Goal: Task Accomplishment & Management: Complete application form

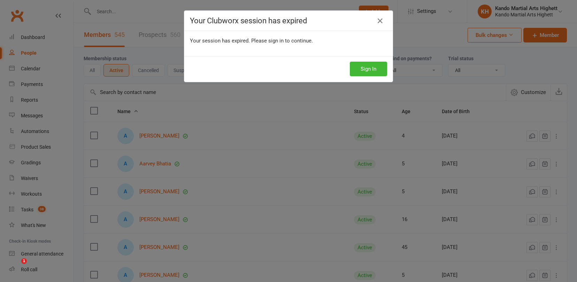
select select "100"
click at [360, 69] on button "Sign In" at bounding box center [368, 69] width 37 height 15
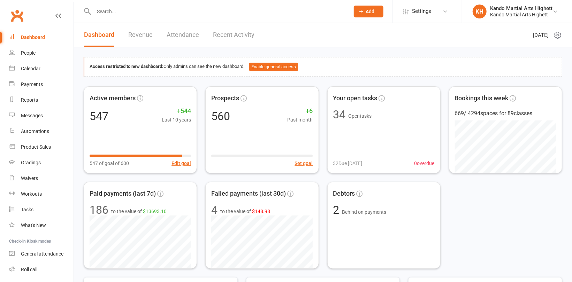
click at [115, 10] on input "text" at bounding box center [218, 12] width 253 height 10
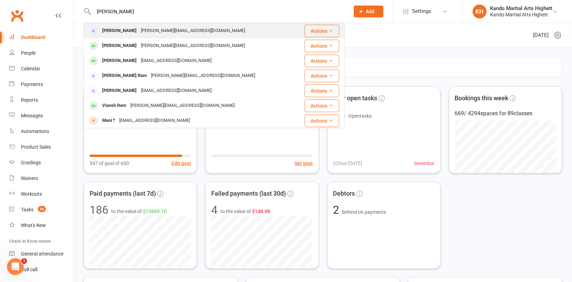
type input "rini"
click at [149, 29] on div "[PERSON_NAME][EMAIL_ADDRESS][DOMAIN_NAME]" at bounding box center [193, 31] width 108 height 10
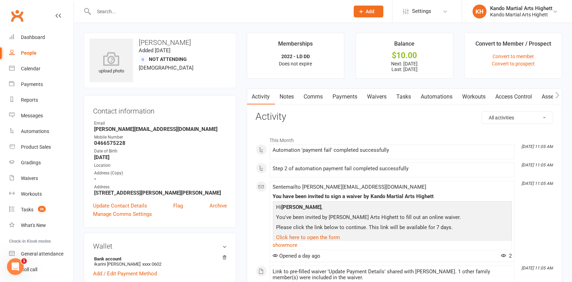
click at [354, 98] on link "Payments" at bounding box center [345, 97] width 35 height 16
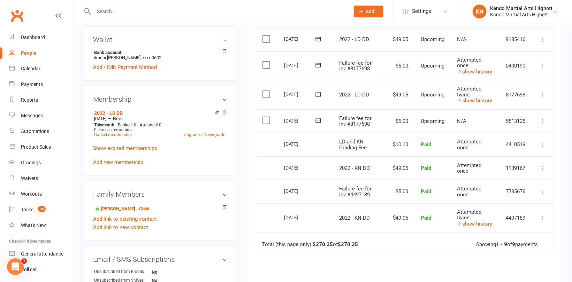
scroll to position [209, 0]
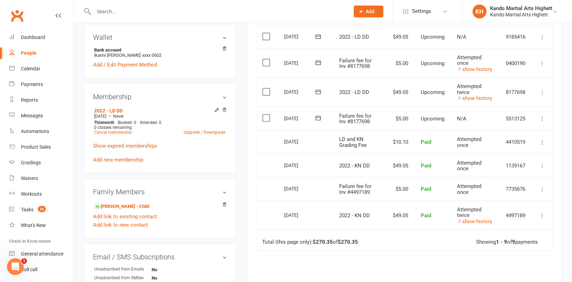
click at [543, 91] on icon at bounding box center [542, 92] width 7 height 7
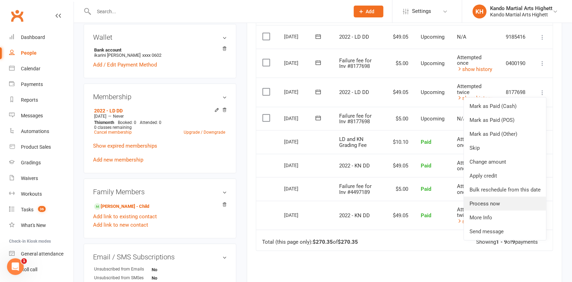
click at [493, 202] on link "Process now" at bounding box center [505, 204] width 82 height 14
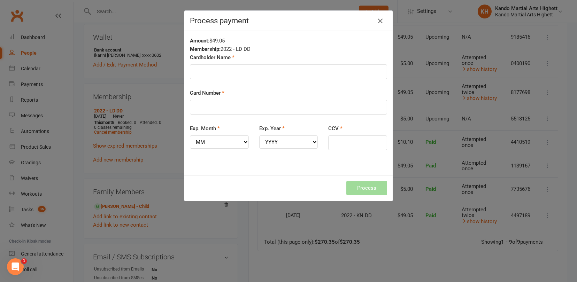
click at [377, 20] on icon "button" at bounding box center [380, 21] width 8 height 8
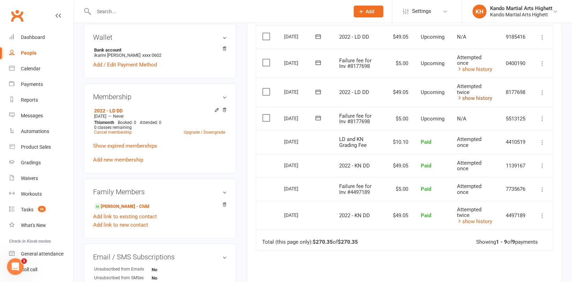
click at [458, 97] on icon at bounding box center [459, 97] width 5 height 5
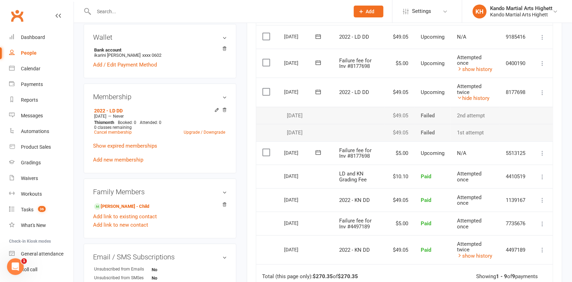
click at [245, 148] on main "Memberships 2022 - LD DD Does not expire Balance $10.00 Next: 16 Aug 2025 Last:…" at bounding box center [405, 109] width 326 height 570
click at [125, 159] on link "Add new membership" at bounding box center [118, 160] width 50 height 6
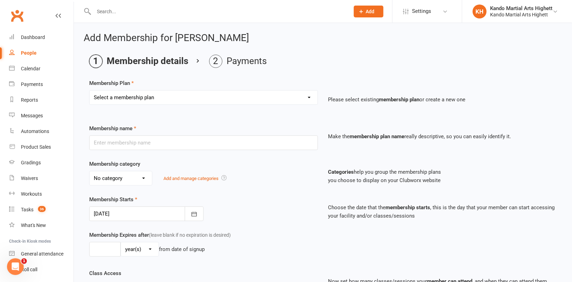
click at [172, 101] on select "Select a membership plan Create new Membership Plan Starter Program - 4 weeks p…" at bounding box center [204, 98] width 228 height 14
select select "17"
click at [90, 91] on select "Select a membership plan Create new Membership Plan Starter Program - 4 weeks p…" at bounding box center [204, 98] width 228 height 14
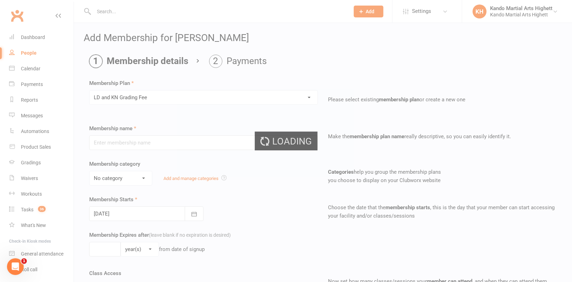
type input "LD and KN Grading Fee"
select select "10"
type input "1"
select select "0"
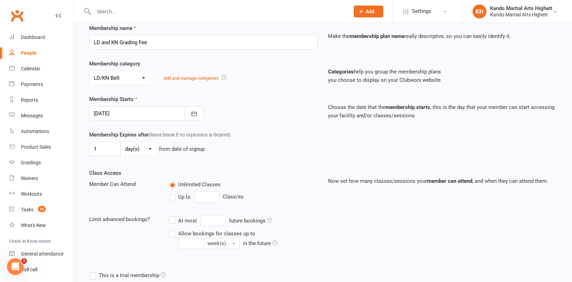
scroll to position [105, 0]
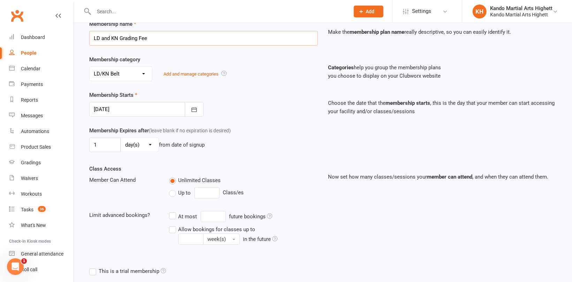
drag, startPoint x: 166, startPoint y: 44, endPoint x: 74, endPoint y: 32, distance: 92.8
click at [74, 31] on div "Add Membership for Rini Mowson Membership details Payments Membership Plan Sele…" at bounding box center [323, 143] width 498 height 451
type input "F"
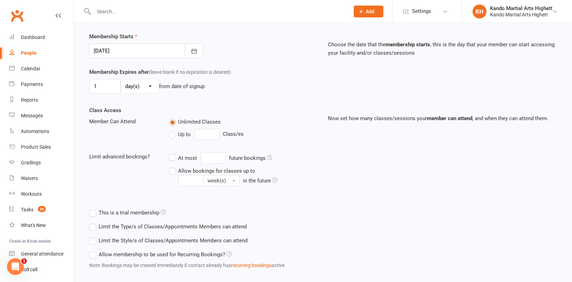
scroll to position [200, 0]
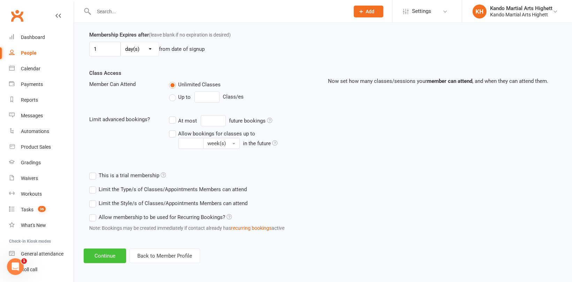
type input "Normal Fee - Failed twice"
click at [108, 257] on button "Continue" at bounding box center [105, 256] width 43 height 15
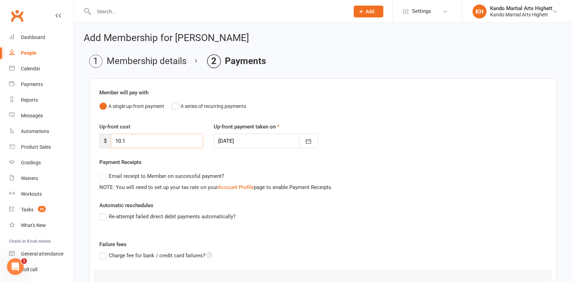
drag, startPoint x: 138, startPoint y: 137, endPoint x: 91, endPoint y: 139, distance: 47.5
click at [91, 139] on div "Member will pay with A single up-front payment A series of recurring payments U…" at bounding box center [323, 208] width 468 height 260
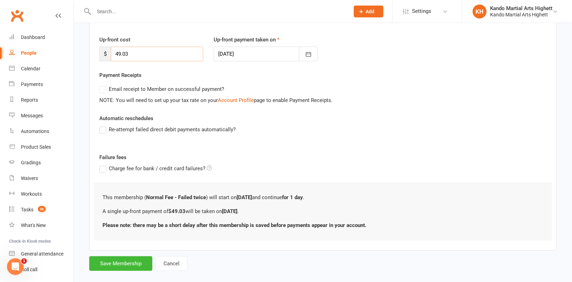
scroll to position [97, 0]
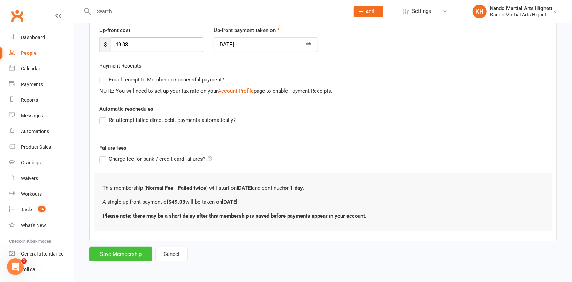
type input "49.03"
click at [127, 251] on button "Save Membership" at bounding box center [120, 254] width 63 height 15
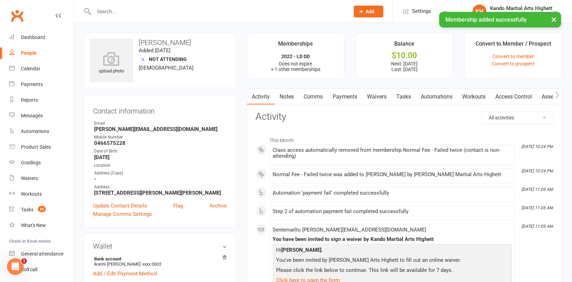
click at [346, 95] on link "Payments" at bounding box center [345, 97] width 35 height 16
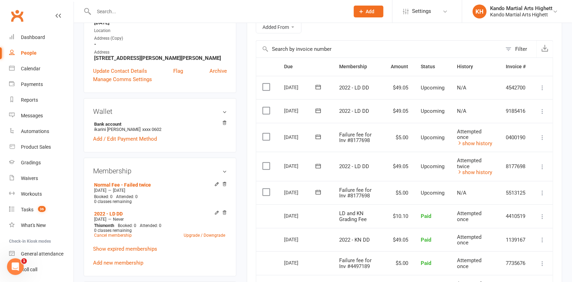
scroll to position [174, 0]
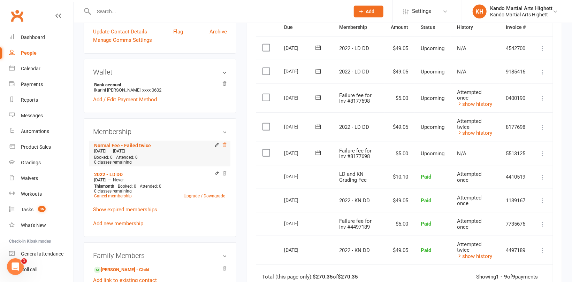
click at [223, 145] on icon at bounding box center [224, 145] width 5 height 5
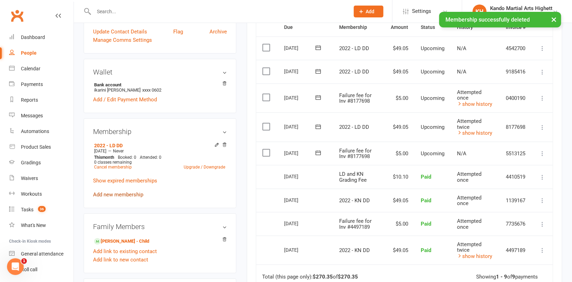
click at [137, 195] on link "Add new membership" at bounding box center [118, 195] width 50 height 6
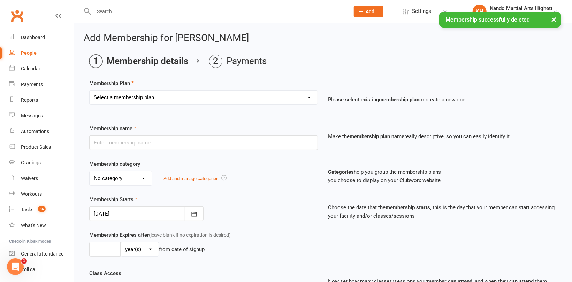
click at [168, 94] on select "Select a membership plan Create new Membership Plan Starter Program - 4 weeks p…" at bounding box center [204, 98] width 228 height 14
select select "17"
click at [90, 91] on select "Select a membership plan Create new Membership Plan Starter Program - 4 weeks p…" at bounding box center [204, 98] width 228 height 14
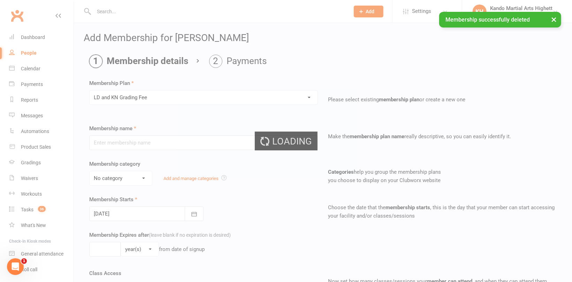
type input "LD and KN Grading Fee"
select select "10"
type input "1"
select select "0"
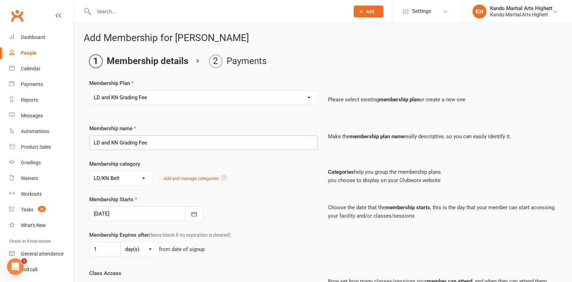
drag, startPoint x: 177, startPoint y: 145, endPoint x: 100, endPoint y: 139, distance: 76.6
click at [101, 139] on input "LD and KN Grading Fee" at bounding box center [203, 143] width 229 height 15
click at [151, 145] on input "LD and KN Grading Fee" at bounding box center [203, 143] width 229 height 15
click at [174, 142] on input "LD and KN Grading Fee" at bounding box center [203, 143] width 229 height 15
drag, startPoint x: 179, startPoint y: 141, endPoint x: 67, endPoint y: 129, distance: 113.2
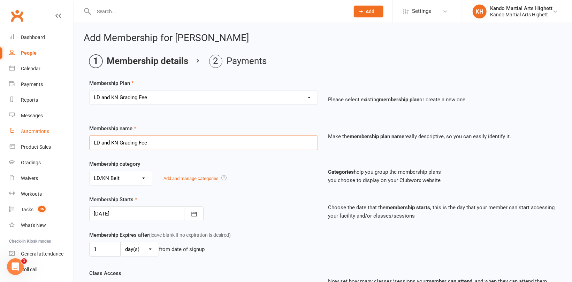
click at [67, 129] on ui-view "Prospect Member Non-attending contact Class / event Appointment Grading event T…" at bounding box center [286, 238] width 572 height 472
type input "Failure Fee - Update to banking details"
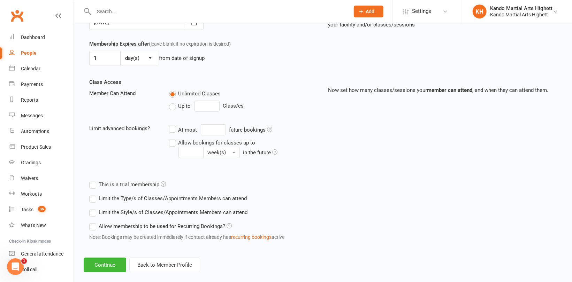
scroll to position [200, 0]
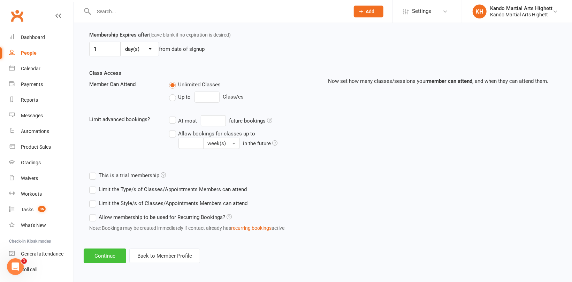
click at [115, 249] on button "Continue" at bounding box center [105, 256] width 43 height 15
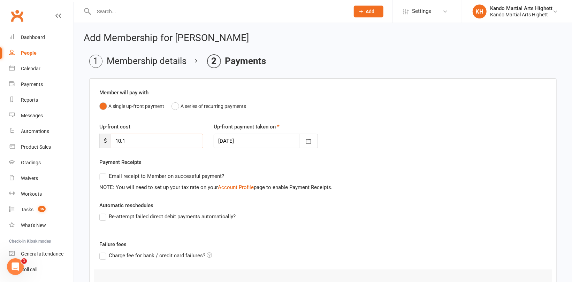
drag, startPoint x: 157, startPoint y: 138, endPoint x: 81, endPoint y: 126, distance: 77.4
click at [81, 127] on div "Add Membership for Rini Mowson Membership details Payments Member will pay with…" at bounding box center [323, 196] width 498 height 347
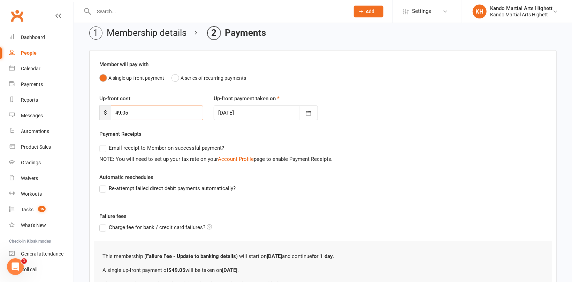
scroll to position [97, 0]
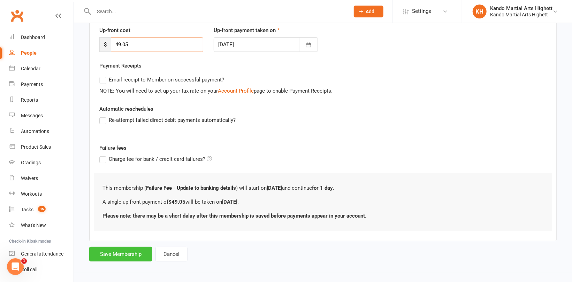
type input "49.05"
click at [126, 250] on button "Save Membership" at bounding box center [120, 254] width 63 height 15
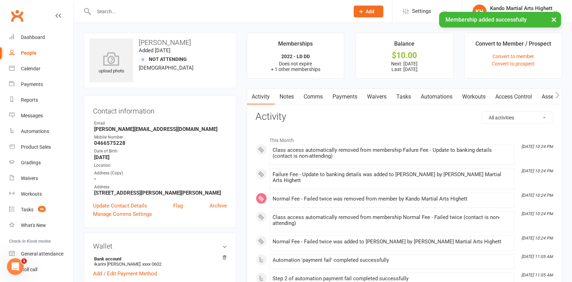
click at [340, 92] on link "Payments" at bounding box center [345, 97] width 35 height 16
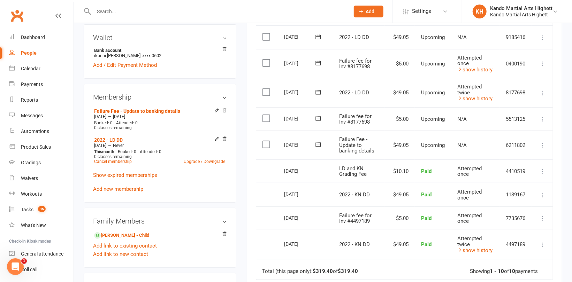
scroll to position [209, 0]
click at [542, 142] on icon at bounding box center [542, 145] width 7 height 7
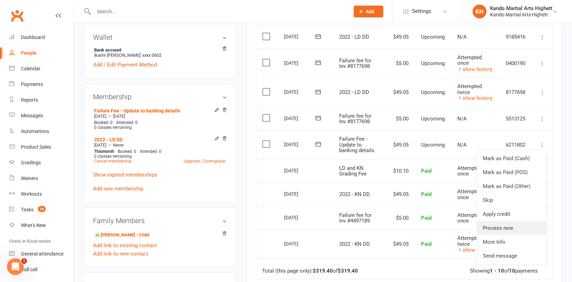
click at [496, 225] on link "Process now" at bounding box center [511, 228] width 69 height 14
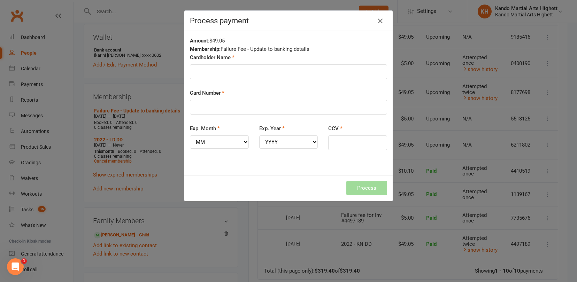
click at [380, 18] on icon "button" at bounding box center [380, 21] width 8 height 8
